Goal: Find contact information: Find contact information

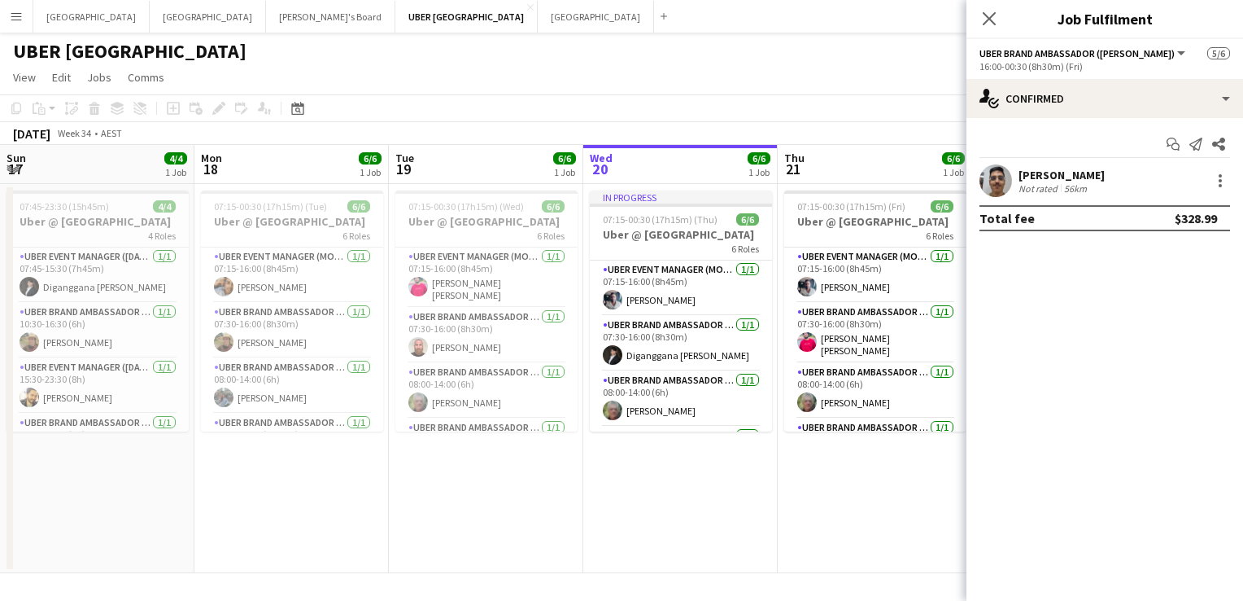
scroll to position [0, 395]
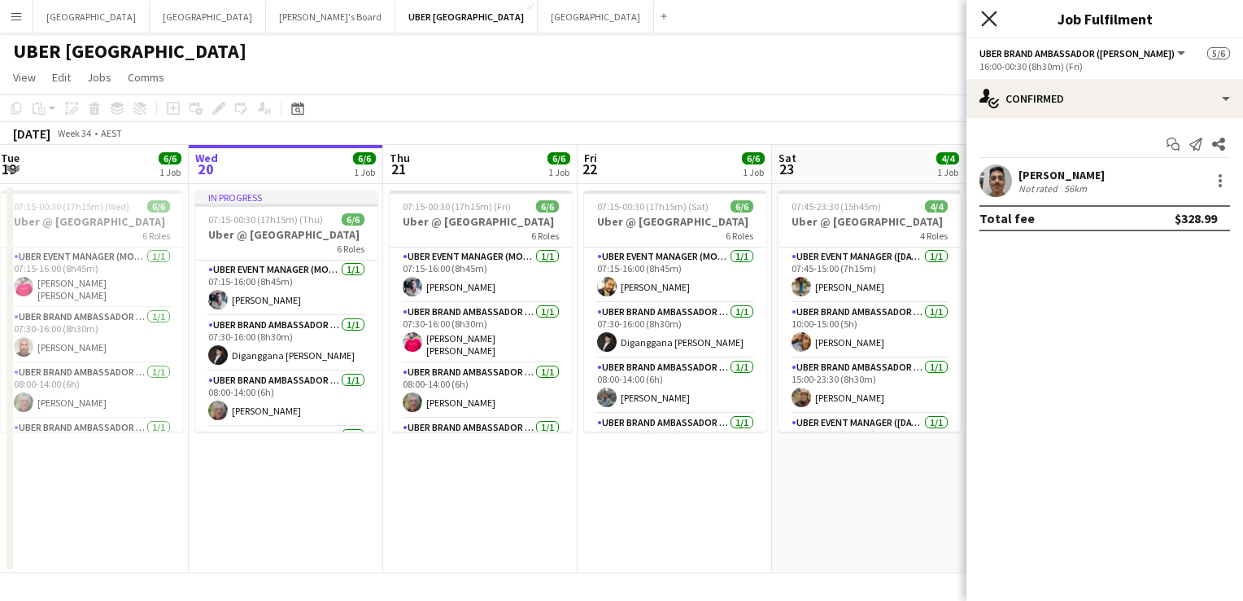
click at [989, 18] on icon at bounding box center [988, 18] width 15 height 15
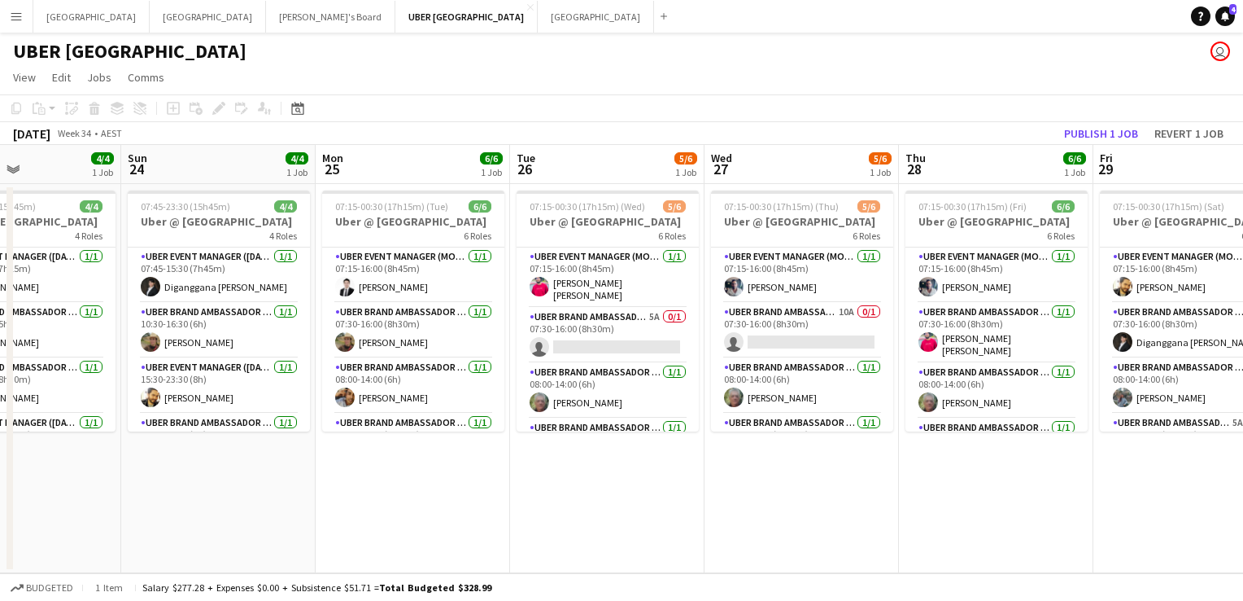
scroll to position [0, 639]
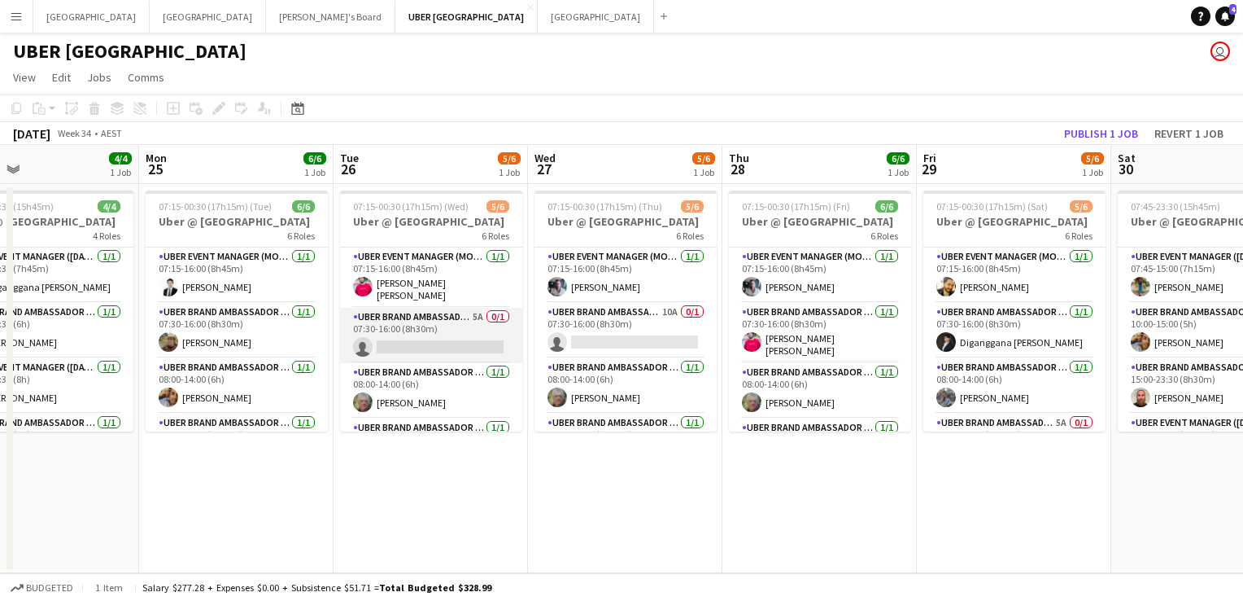
click at [417, 336] on app-card-role "UBER Brand Ambassador (Mon - Fri) 5A 0/1 07:30-16:00 (8h30m) single-neutral-act…" at bounding box center [431, 335] width 182 height 55
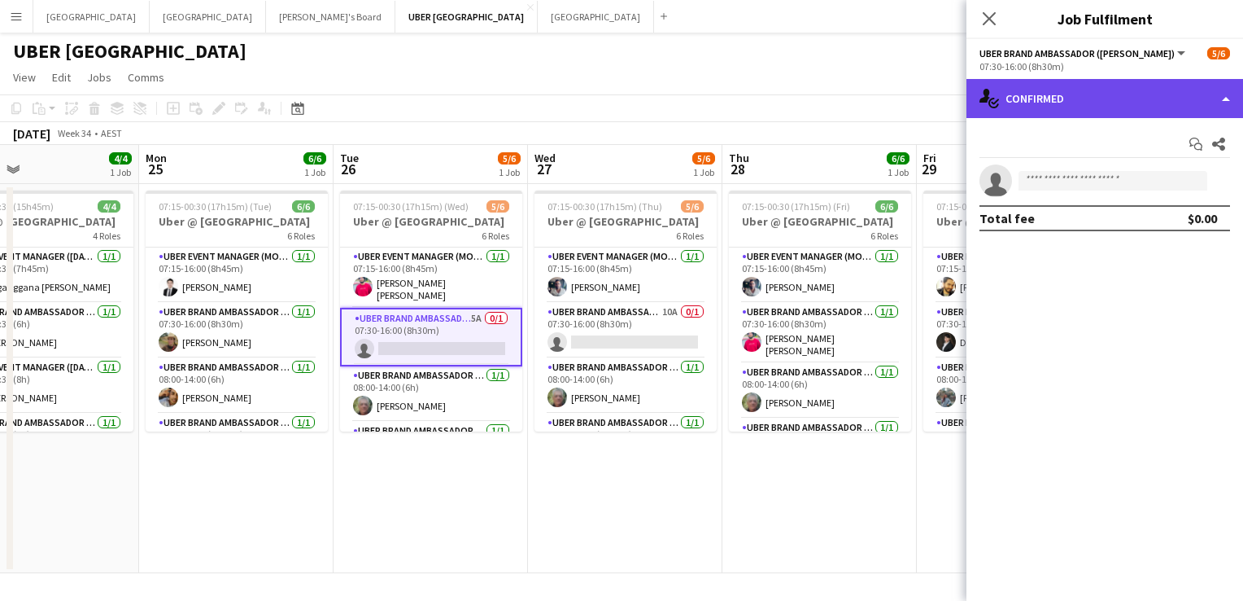
click at [1142, 97] on div "single-neutral-actions-check-2 Confirmed" at bounding box center [1105, 98] width 277 height 39
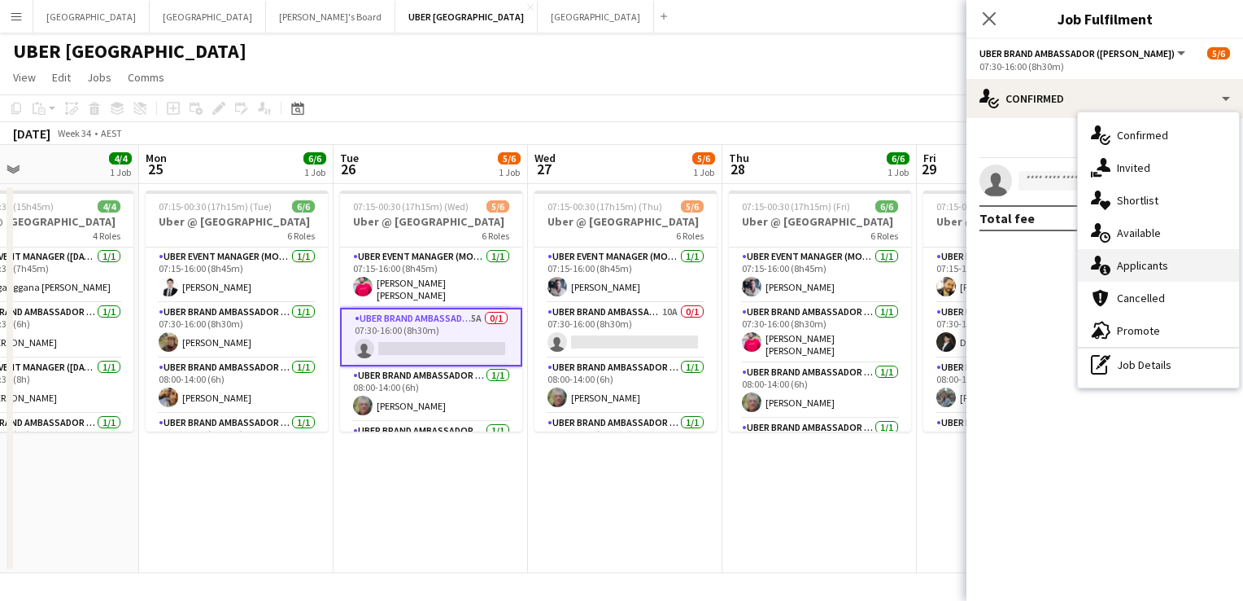
click at [1140, 269] on div "single-neutral-actions-information Applicants" at bounding box center [1158, 265] width 161 height 33
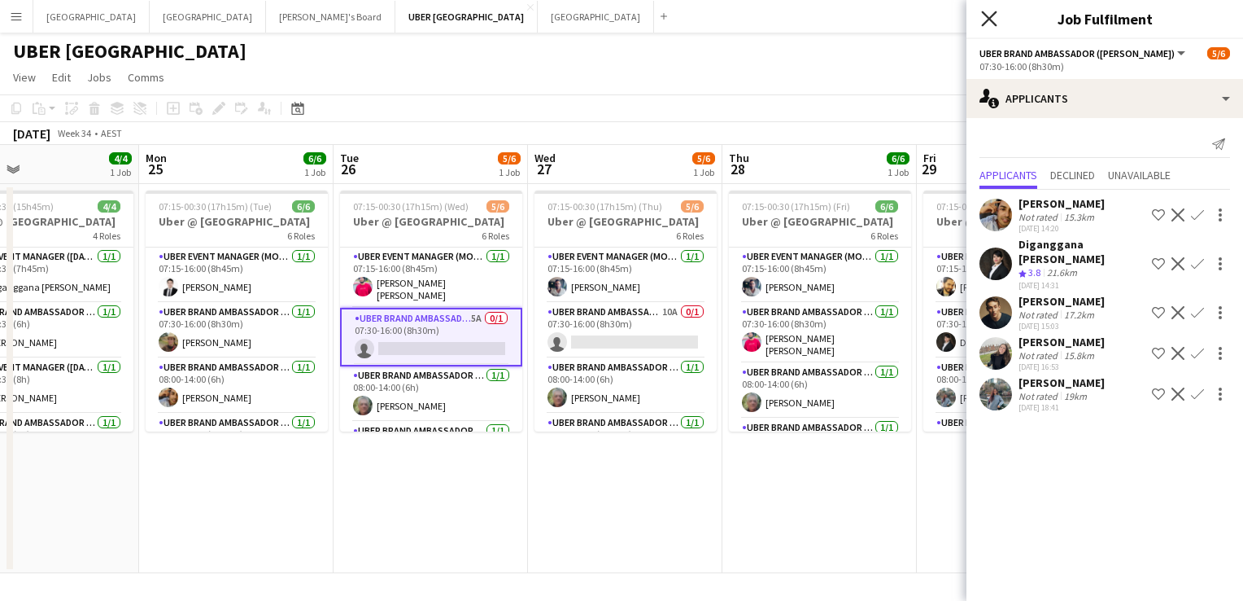
click at [987, 23] on icon "Close pop-in" at bounding box center [988, 18] width 15 height 15
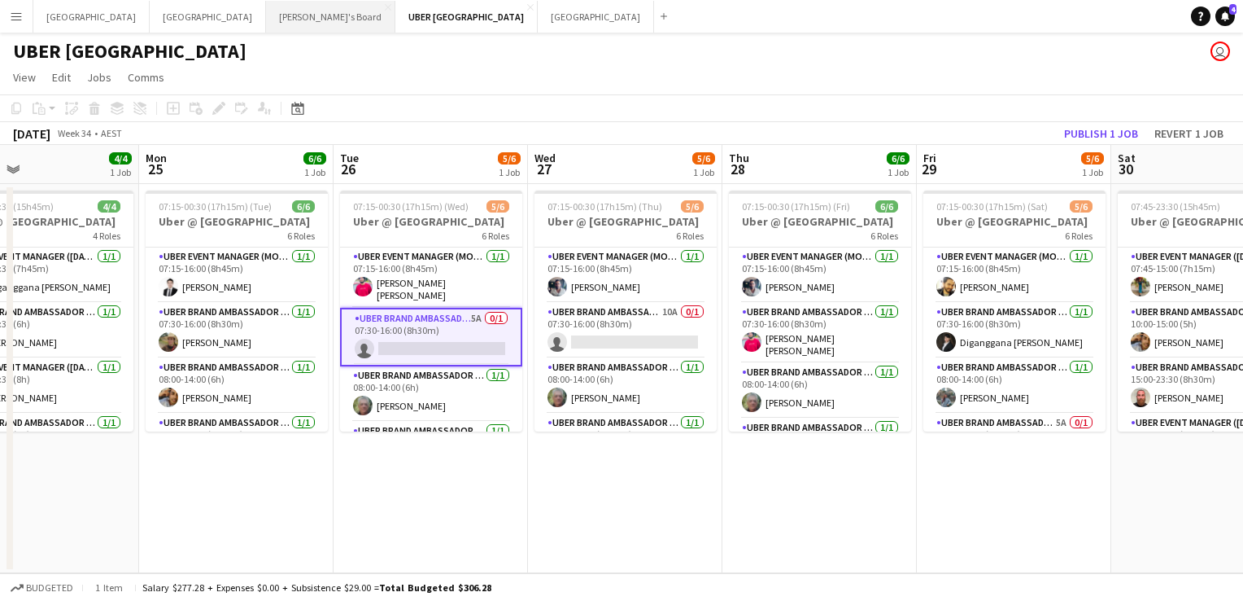
click at [266, 15] on button "Tennille's Board Close" at bounding box center [330, 17] width 129 height 32
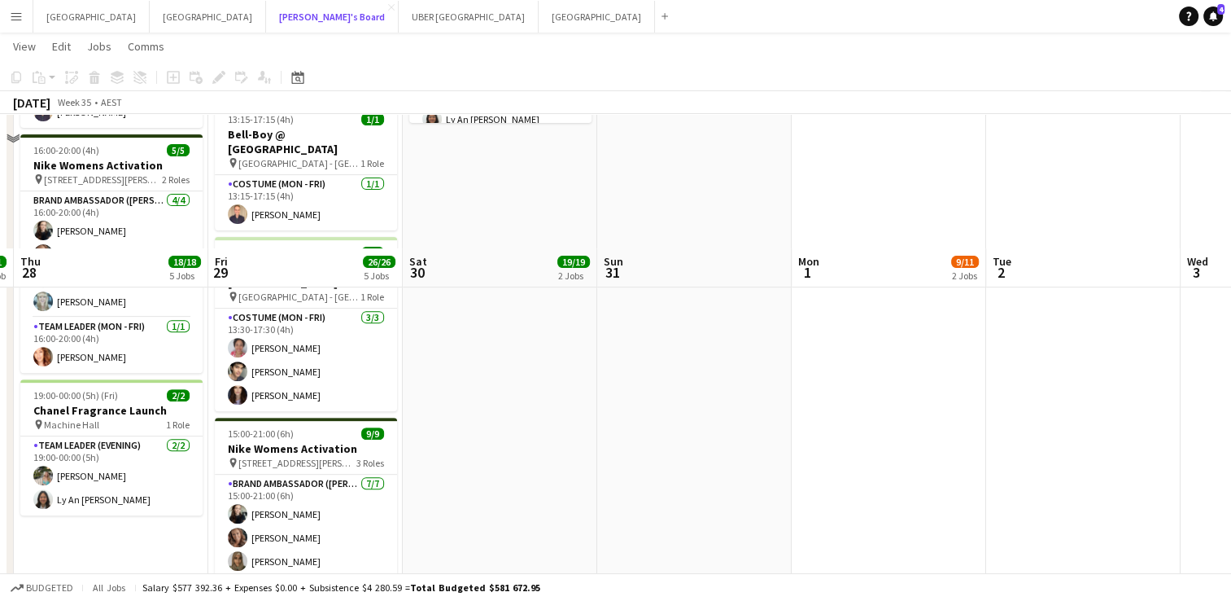
scroll to position [546, 0]
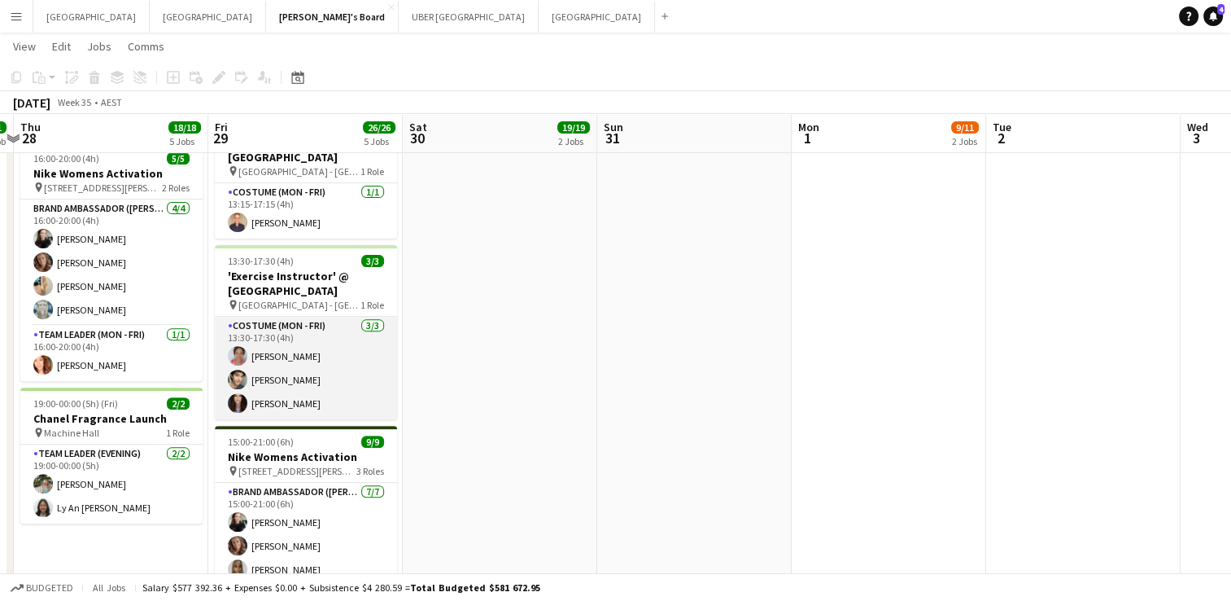
click at [280, 342] on app-card-role "Costume (Mon - Fri) [DATE] 13:30-17:30 (4h) [PERSON_NAME] [PERSON_NAME] [PERSON…" at bounding box center [306, 368] width 182 height 103
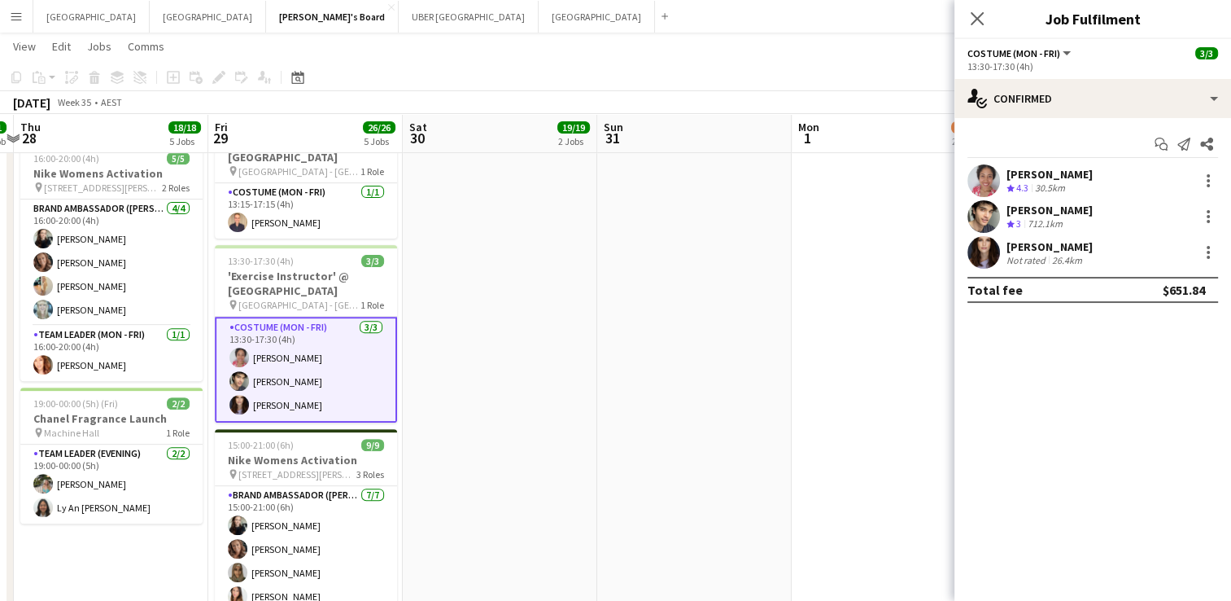
click at [1028, 168] on div "[PERSON_NAME]" at bounding box center [1050, 174] width 86 height 15
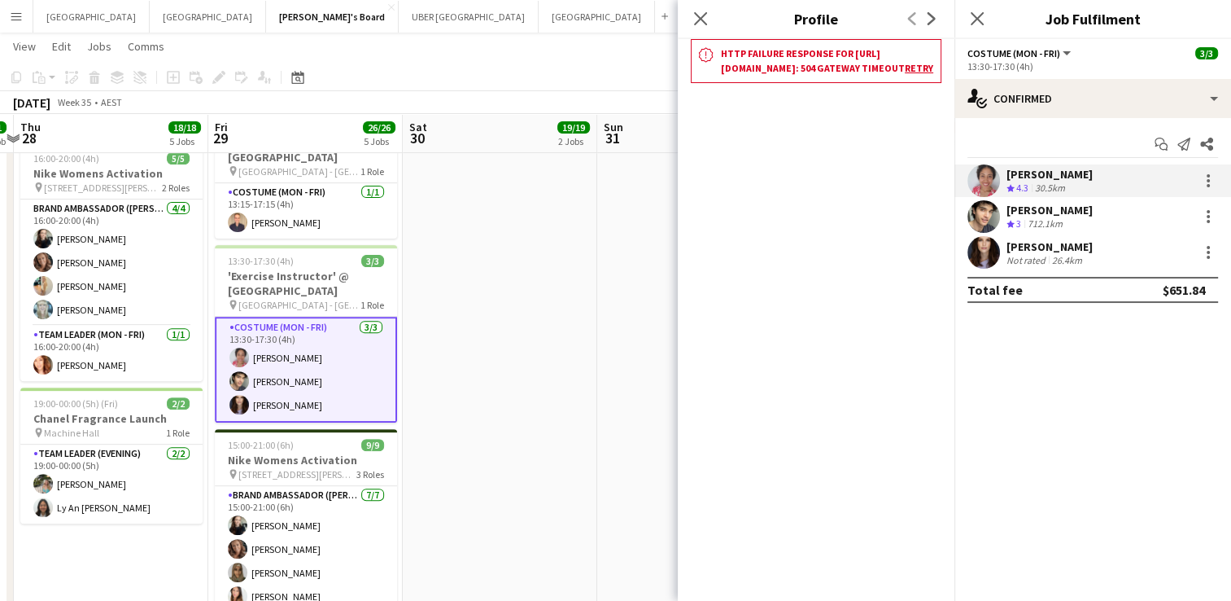
click at [1048, 167] on div "[PERSON_NAME]" at bounding box center [1050, 174] width 86 height 15
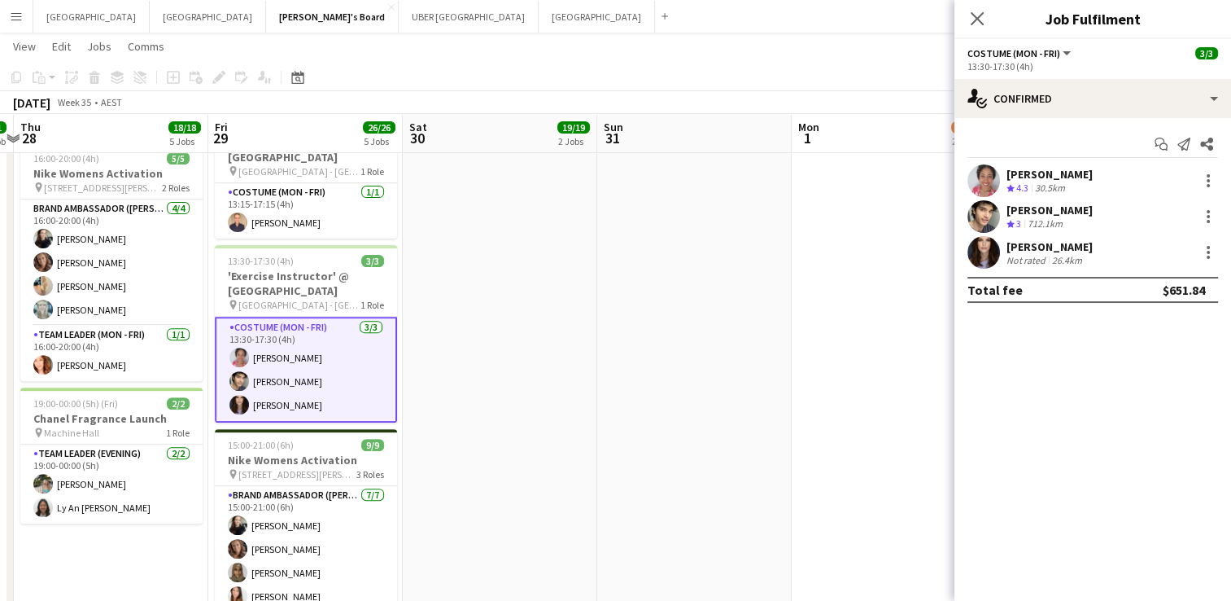
click at [1010, 170] on div "[PERSON_NAME]" at bounding box center [1050, 174] width 86 height 15
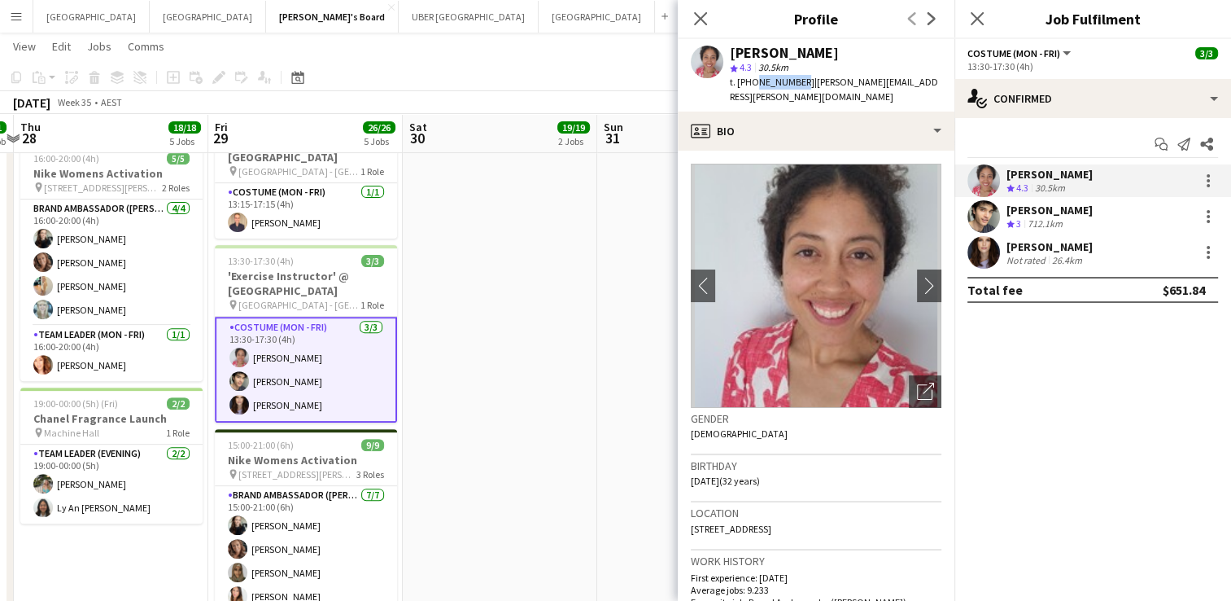
drag, startPoint x: 795, startPoint y: 82, endPoint x: 751, endPoint y: 86, distance: 44.1
click at [751, 86] on span "t. [PHONE_NUMBER]" at bounding box center [772, 82] width 85 height 12
copy span "426953696"
click at [1042, 210] on div "[PERSON_NAME]" at bounding box center [1050, 210] width 86 height 15
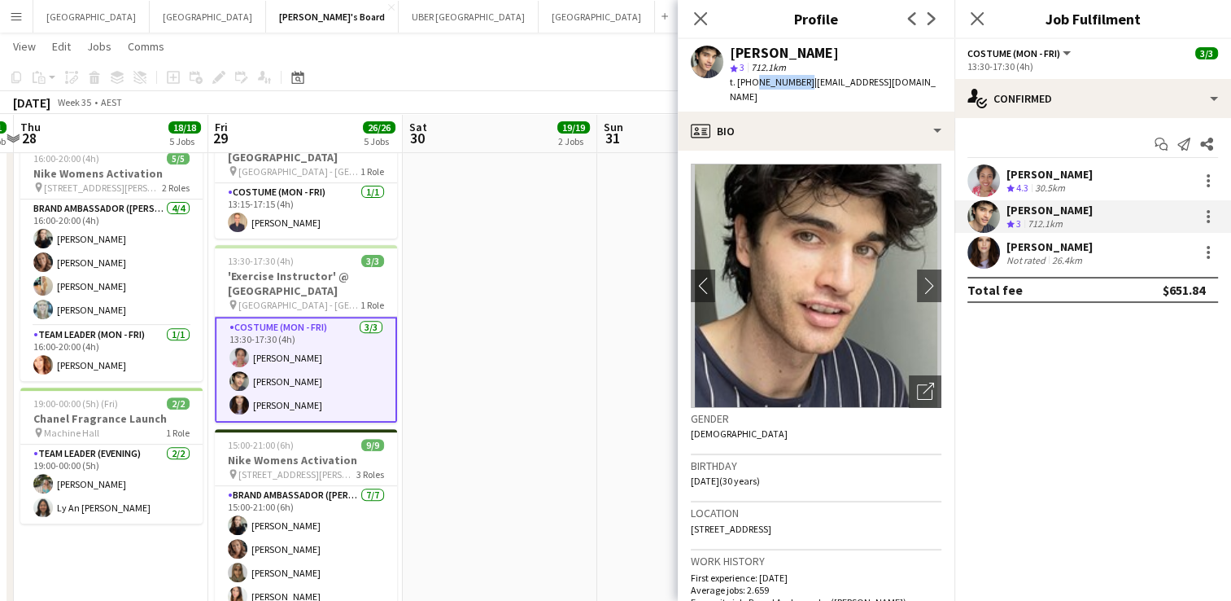
drag, startPoint x: 797, startPoint y: 81, endPoint x: 753, endPoint y: 90, distance: 44.0
click at [753, 90] on div "t. [PHONE_NUMBER] | [EMAIL_ADDRESS][DOMAIN_NAME]" at bounding box center [836, 89] width 212 height 29
copy span "422092344"
click at [1051, 241] on div "[PERSON_NAME]" at bounding box center [1050, 246] width 86 height 15
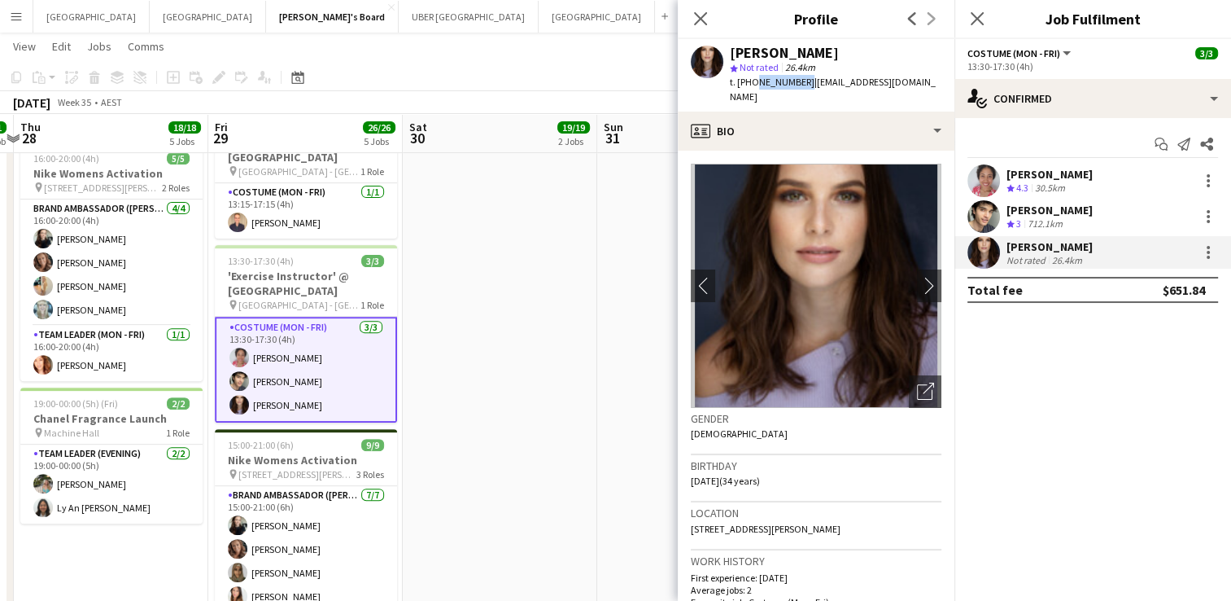
drag, startPoint x: 801, startPoint y: 81, endPoint x: 752, endPoint y: 86, distance: 49.2
click at [752, 86] on span "t. [PHONE_NUMBER]" at bounding box center [772, 82] width 85 height 12
copy span "0422603331"
click at [976, 15] on icon "Close pop-in" at bounding box center [976, 18] width 15 height 15
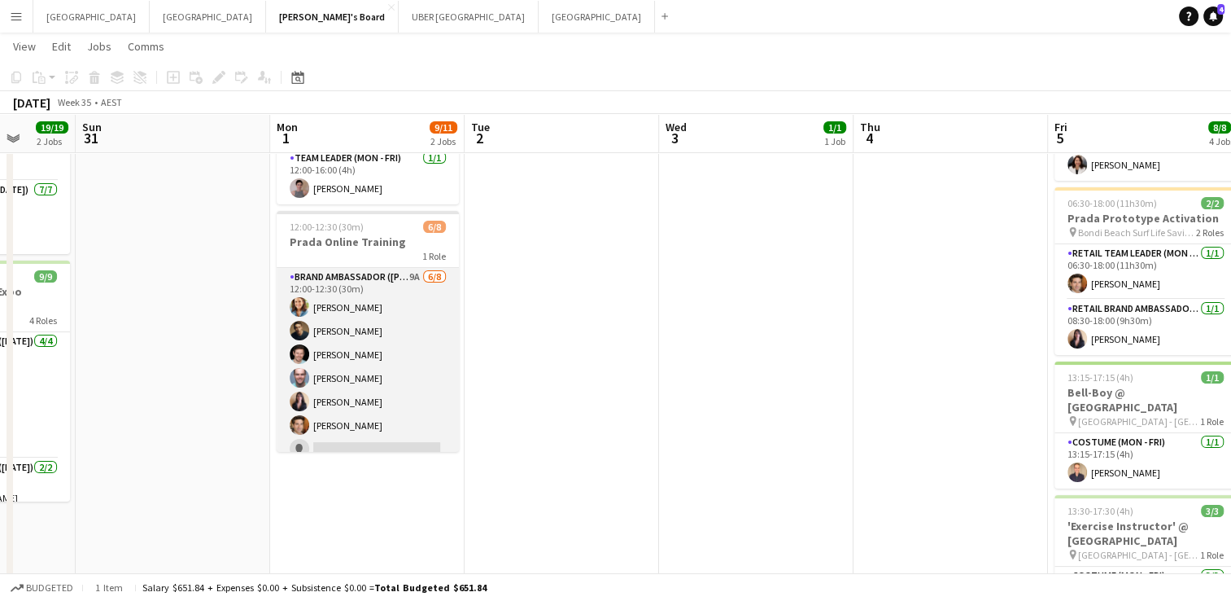
scroll to position [41, 0]
